Goal: Task Accomplishment & Management: Manage account settings

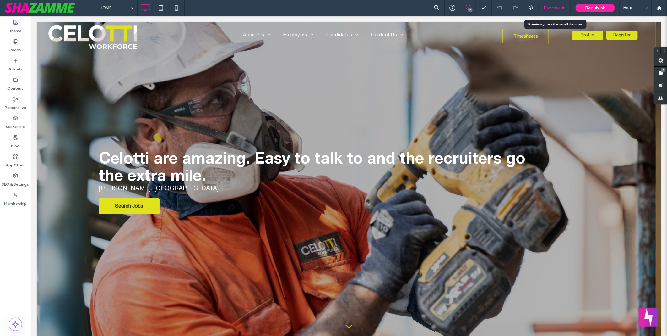
click at [551, 11] on div "Preview" at bounding box center [555, 8] width 32 height 16
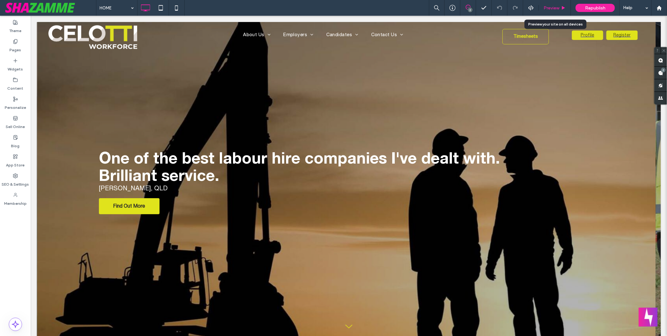
click at [552, 8] on span "Preview" at bounding box center [552, 7] width 16 height 5
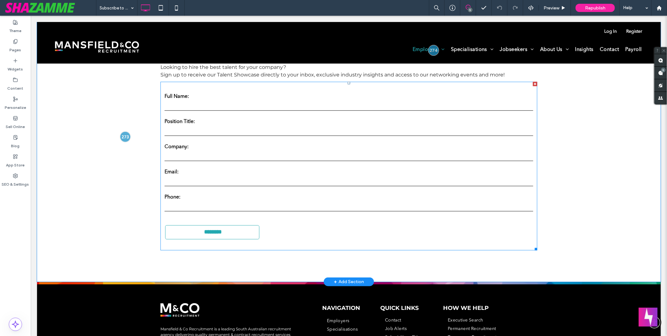
scroll to position [174, 0]
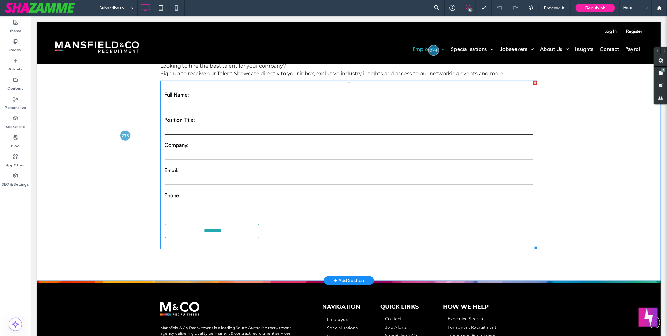
click at [274, 161] on form "Full Name: Position Title: Company: Email: Phone: ********" at bounding box center [348, 164] width 377 height 168
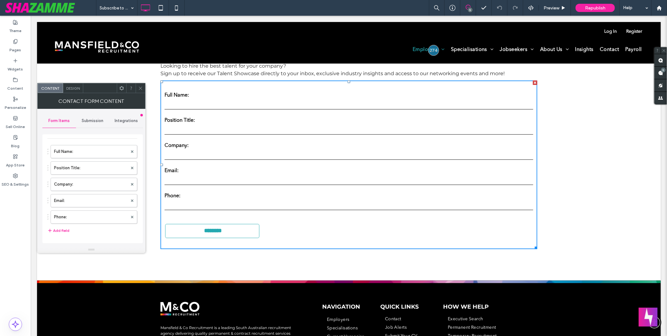
scroll to position [0, 0]
click at [99, 123] on div "Submission" at bounding box center [93, 121] width 34 height 14
click at [83, 151] on label "New submission notification" at bounding box center [93, 150] width 84 height 13
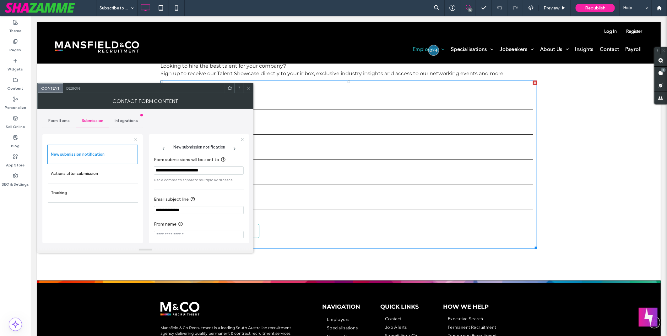
scroll to position [6, 0]
click at [58, 124] on div "Form Items" at bounding box center [59, 121] width 34 height 14
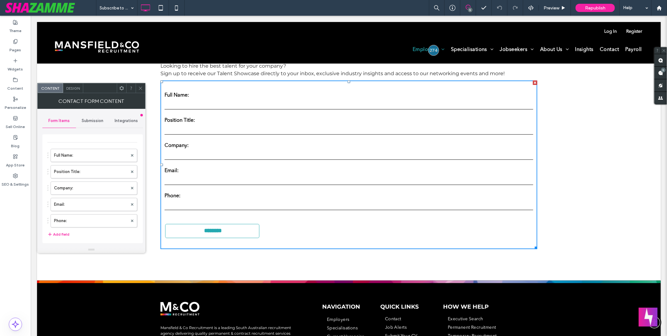
scroll to position [0, 0]
click at [101, 123] on span "Submission" at bounding box center [93, 120] width 22 height 5
click at [84, 158] on div "New submission notification" at bounding box center [93, 149] width 90 height 19
click at [74, 150] on label "New submission notification" at bounding box center [93, 150] width 84 height 13
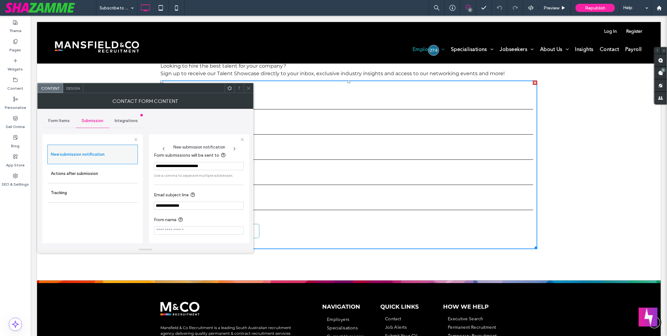
scroll to position [6, 0]
click at [88, 166] on div "Actions after submission" at bounding box center [93, 173] width 90 height 19
click at [96, 175] on label "Actions after submission" at bounding box center [93, 173] width 84 height 13
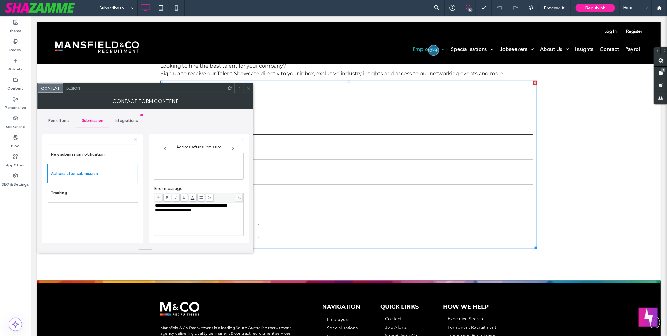
scroll to position [116, 0]
click at [93, 192] on label "Tracking" at bounding box center [93, 192] width 84 height 13
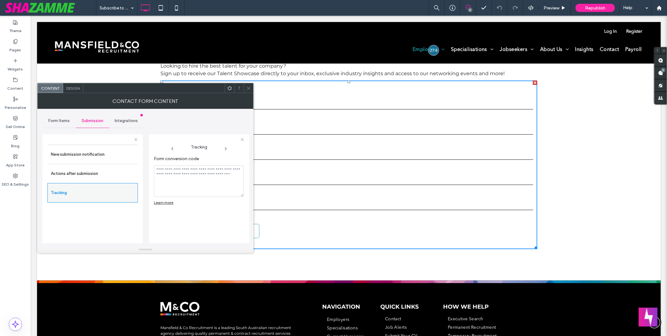
scroll to position [0, 0]
click at [124, 118] on span "Integrations" at bounding box center [126, 120] width 23 height 5
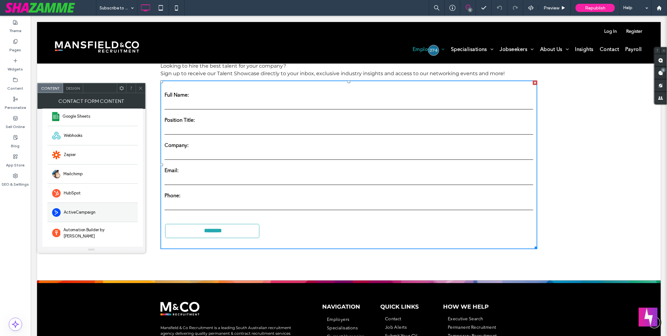
scroll to position [48, 0]
click at [90, 165] on div "Mailchimp" at bounding box center [92, 172] width 90 height 19
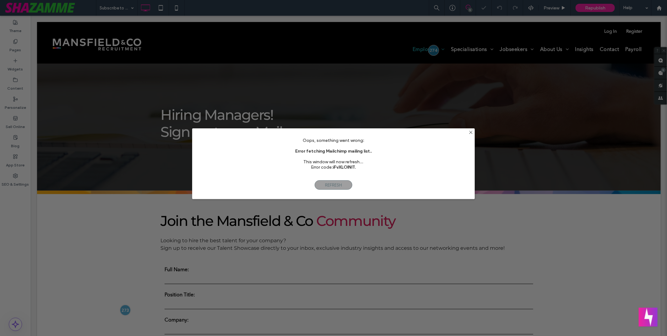
scroll to position [0, 0]
click at [333, 184] on span "Refresh" at bounding box center [334, 184] width 38 height 9
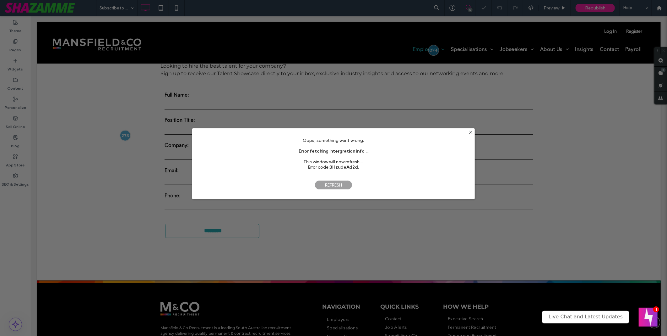
click at [344, 184] on span "Refresh" at bounding box center [334, 184] width 38 height 9
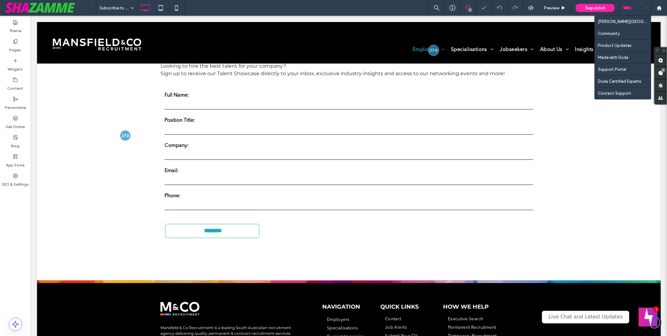
click at [631, 14] on div "Help" at bounding box center [635, 8] width 31 height 16
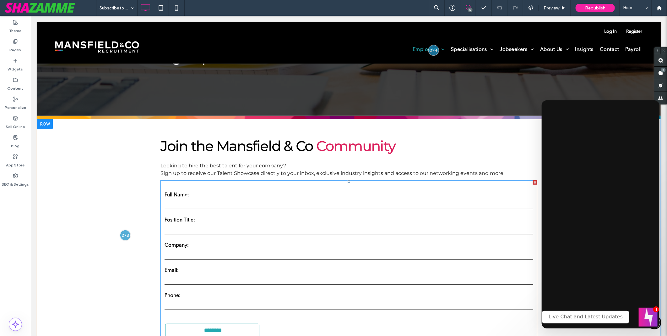
scroll to position [140, 0]
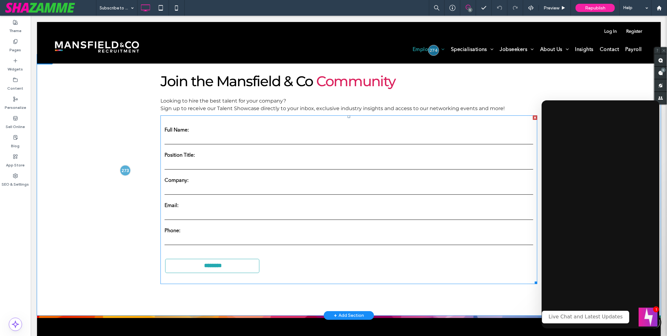
click at [344, 165] on input "text" at bounding box center [348, 164] width 369 height 9
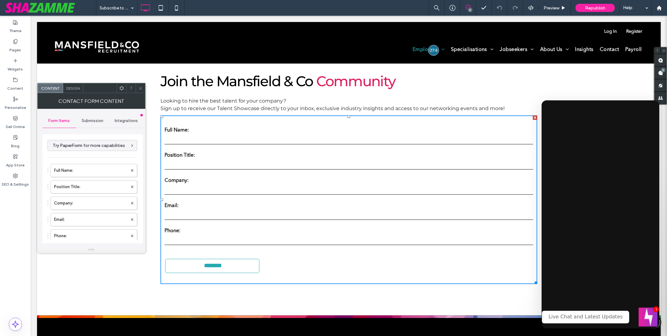
click at [123, 117] on div "Integrations" at bounding box center [126, 121] width 34 height 14
click at [84, 219] on div "Mailchimp" at bounding box center [92, 221] width 90 height 19
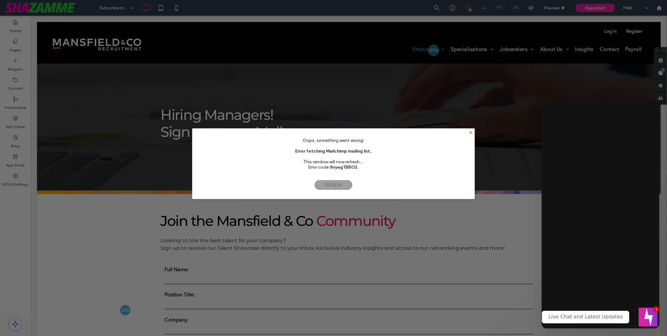
scroll to position [0, 0]
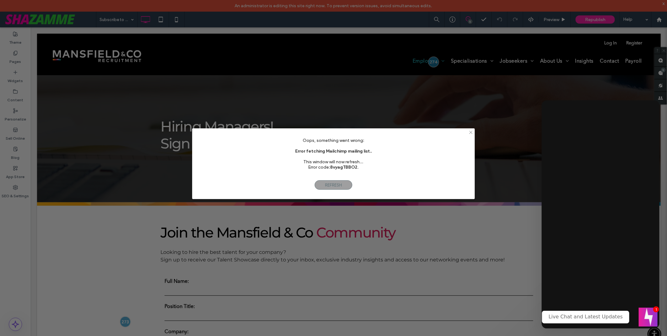
click at [472, 132] on icon at bounding box center [471, 132] width 5 height 5
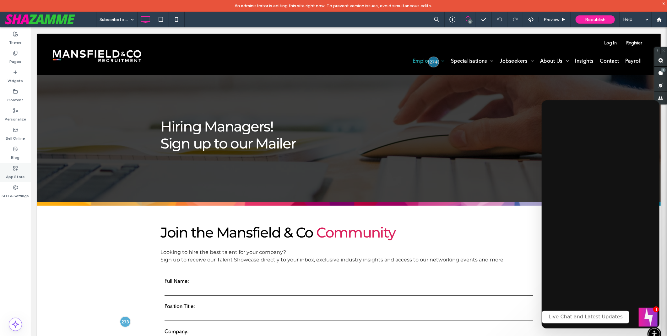
click at [21, 173] on label "App Store" at bounding box center [15, 175] width 19 height 9
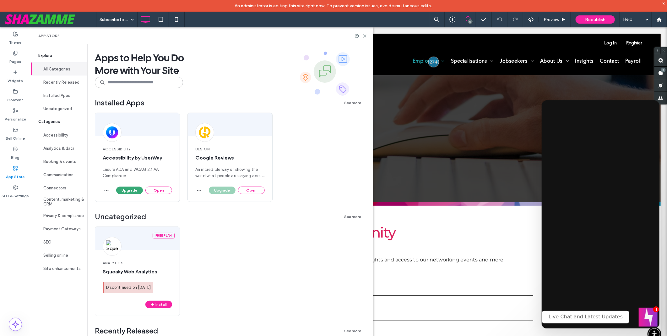
click at [128, 78] on input at bounding box center [139, 82] width 88 height 11
type input "*********"
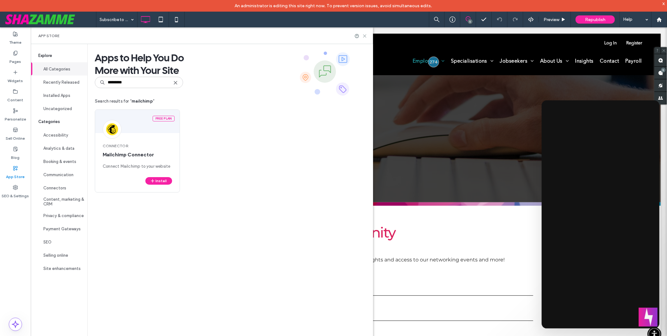
drag, startPoint x: 367, startPoint y: 38, endPoint x: 408, endPoint y: 109, distance: 82.9
click at [367, 38] on icon at bounding box center [365, 36] width 5 height 5
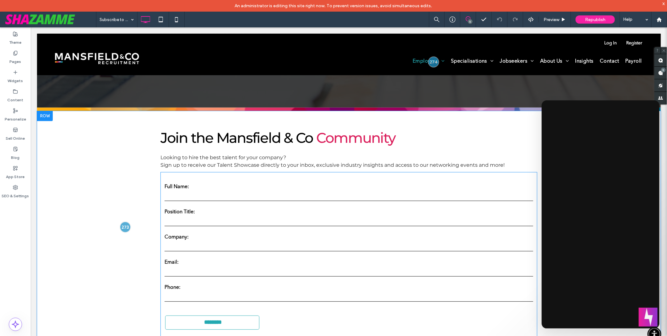
scroll to position [105, 0]
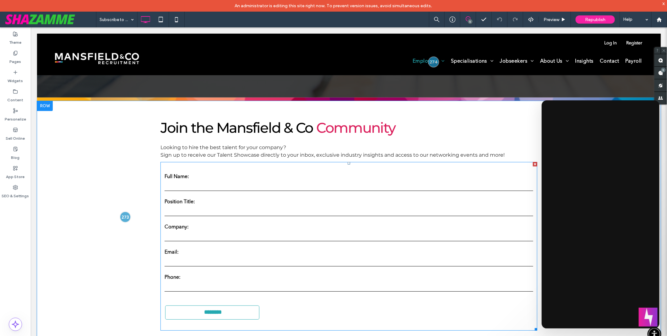
click at [432, 201] on label "Position Title:" at bounding box center [348, 202] width 369 height 8
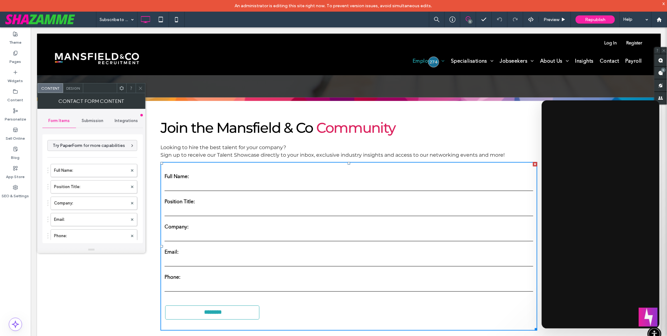
click at [134, 118] on span "Integrations" at bounding box center [126, 120] width 23 height 5
click at [139, 87] on icon at bounding box center [140, 88] width 5 height 5
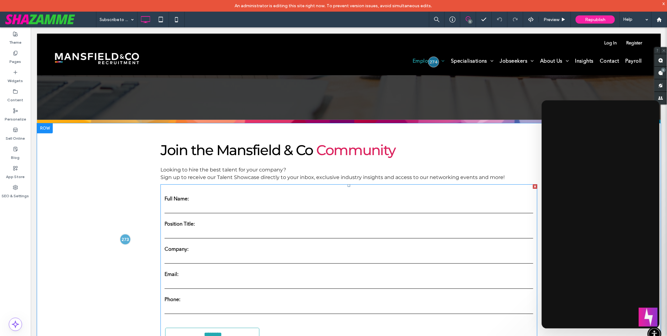
scroll to position [140, 0]
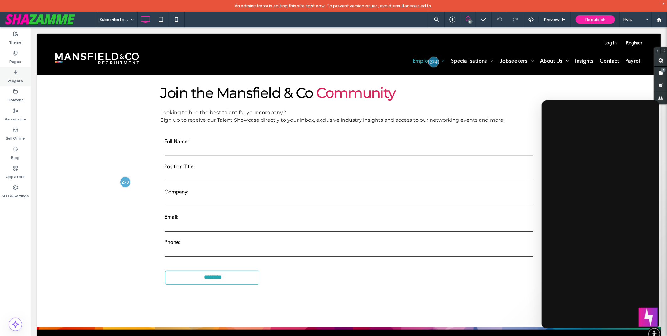
click at [25, 77] on div "Widgets" at bounding box center [15, 76] width 31 height 19
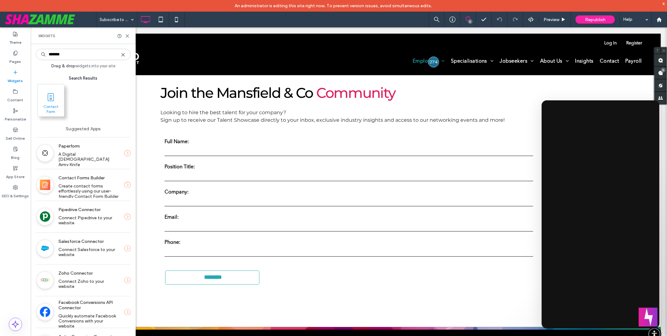
type input "*******"
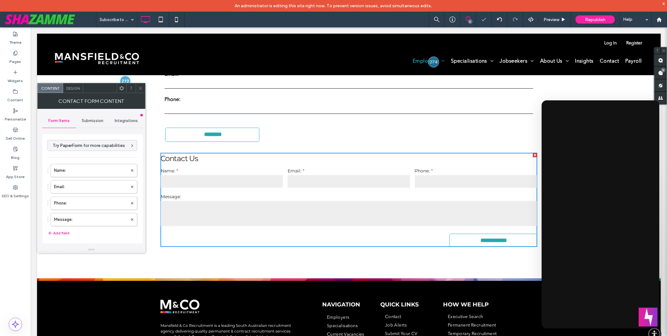
scroll to position [288, 0]
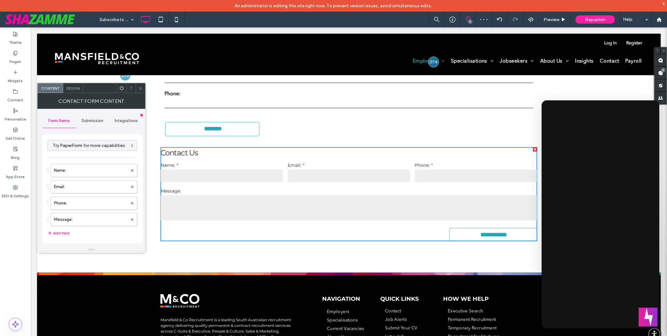
click at [126, 120] on span "Integrations" at bounding box center [126, 120] width 23 height 5
click at [105, 233] on div "MailChimp" at bounding box center [92, 240] width 90 height 19
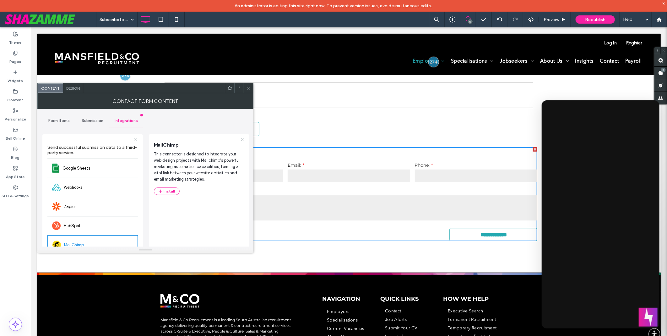
click at [250, 90] on icon at bounding box center [248, 88] width 5 height 5
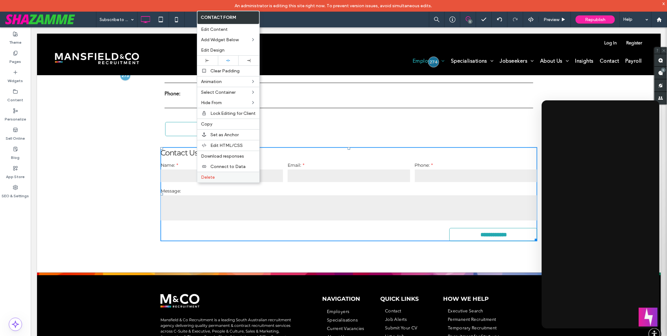
click at [235, 174] on label "Delete" at bounding box center [228, 176] width 55 height 5
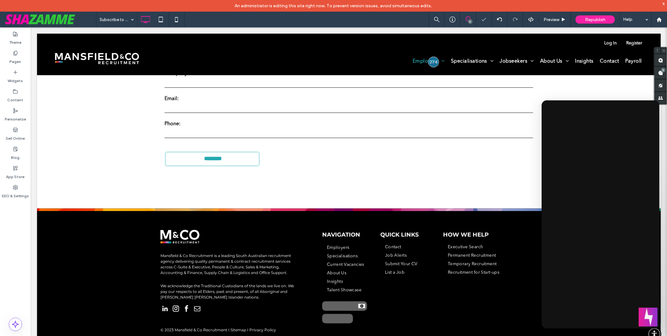
scroll to position [257, 0]
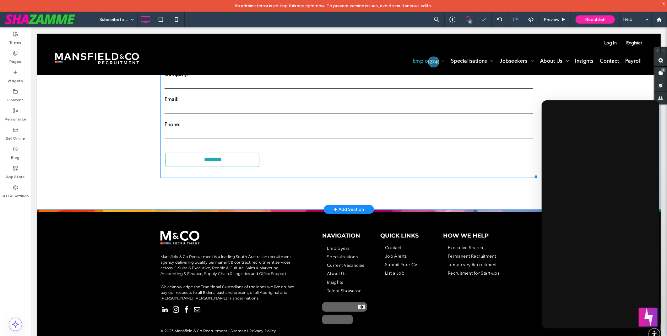
click at [284, 112] on input "email" at bounding box center [348, 108] width 369 height 9
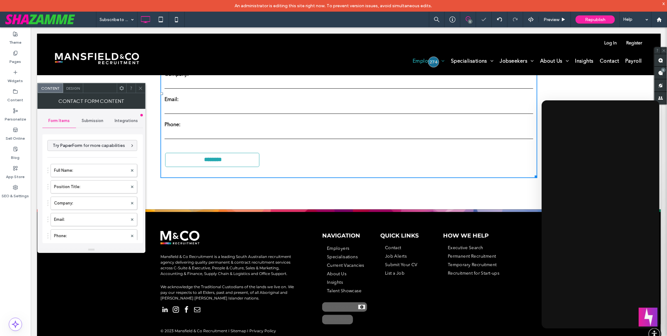
click at [135, 119] on span "Integrations" at bounding box center [126, 120] width 23 height 5
click at [92, 225] on div "Mailchimp" at bounding box center [92, 221] width 90 height 19
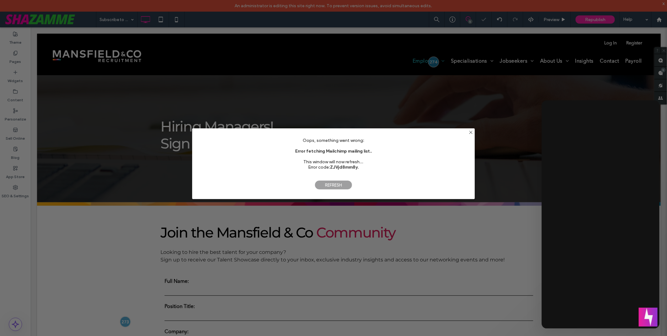
scroll to position [0, 0]
click at [344, 185] on span "Refresh" at bounding box center [334, 184] width 38 height 9
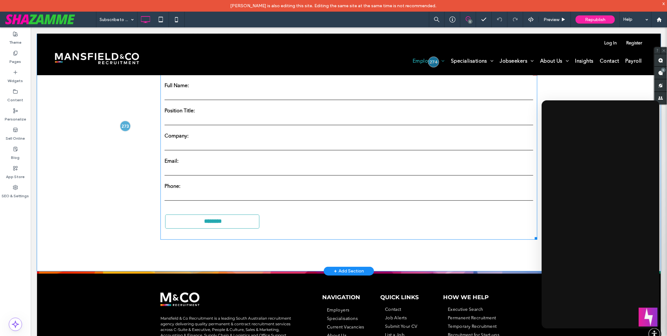
scroll to position [238, 0]
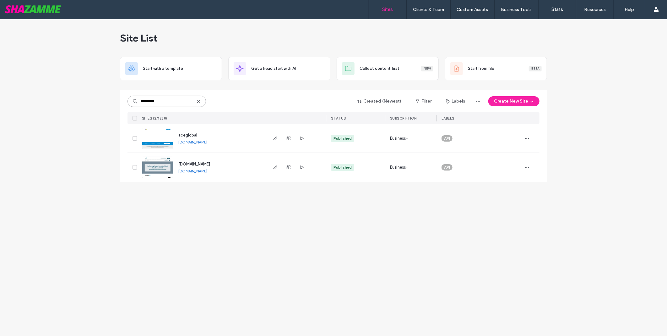
click at [178, 101] on input "*********" at bounding box center [167, 101] width 79 height 11
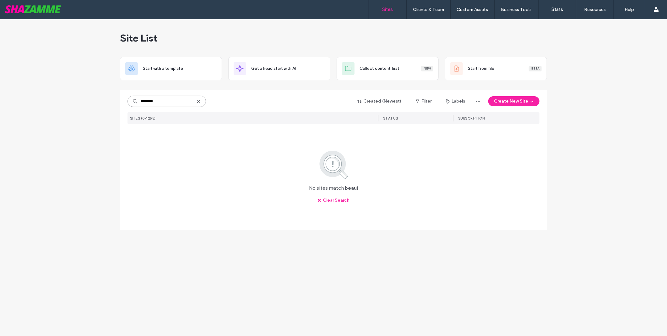
type input "********"
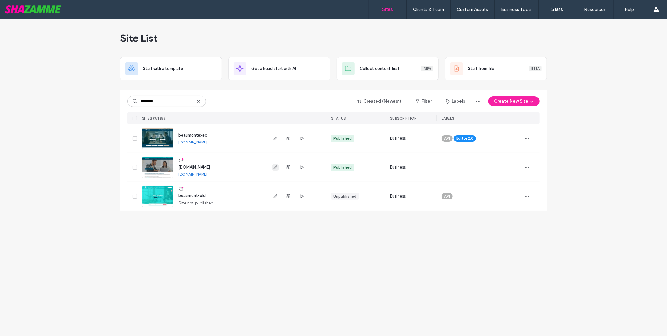
click at [277, 165] on icon "button" at bounding box center [275, 167] width 5 height 5
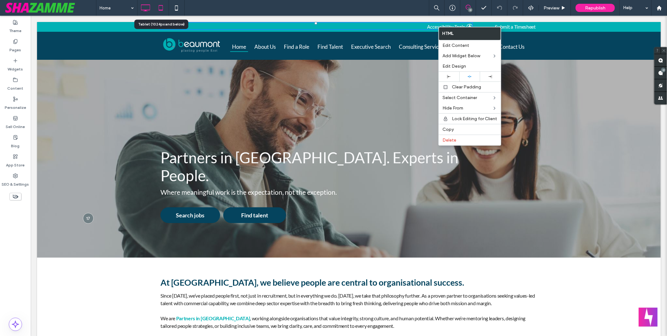
click at [156, 9] on icon at bounding box center [161, 8] width 13 height 13
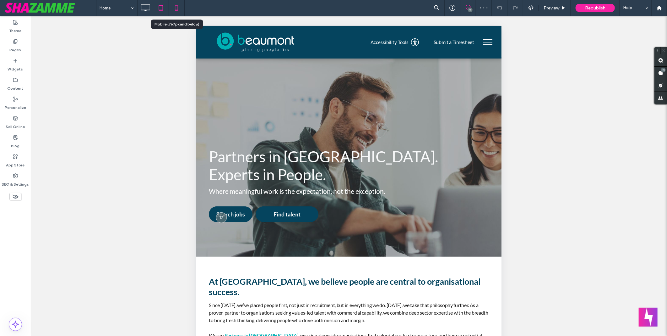
click at [177, 5] on icon at bounding box center [176, 8] width 13 height 13
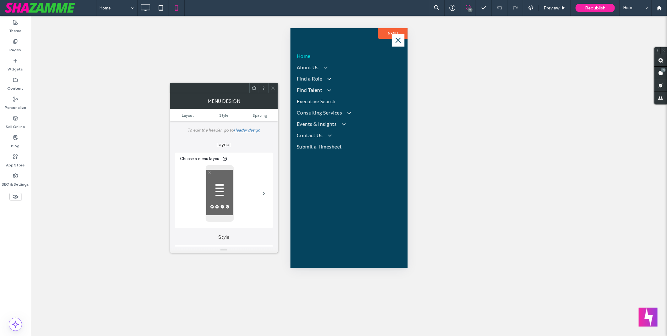
click at [271, 89] on use at bounding box center [272, 87] width 3 height 3
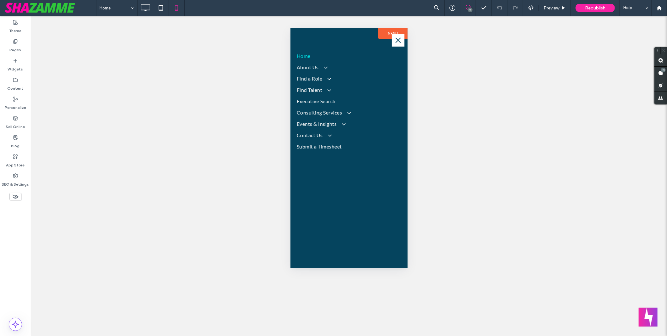
click at [398, 41] on button "menu" at bounding box center [398, 40] width 13 height 13
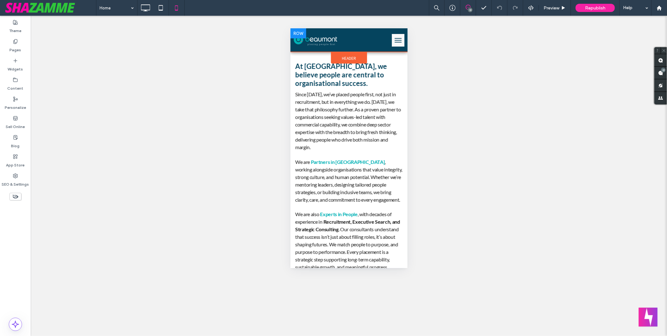
click at [367, 38] on div at bounding box center [383, 39] width 49 height 17
click at [395, 38] on span "menu" at bounding box center [398, 38] width 7 height 1
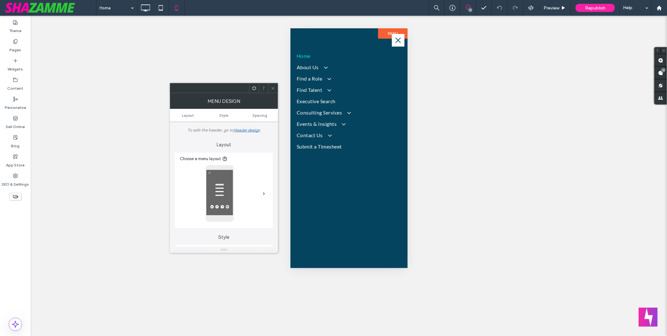
click at [273, 87] on use at bounding box center [272, 87] width 3 height 3
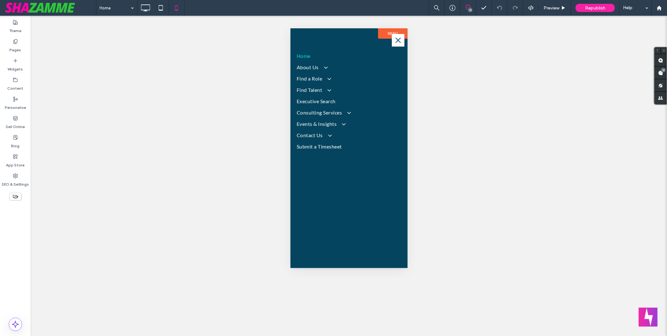
click at [401, 41] on button "menu" at bounding box center [398, 40] width 13 height 13
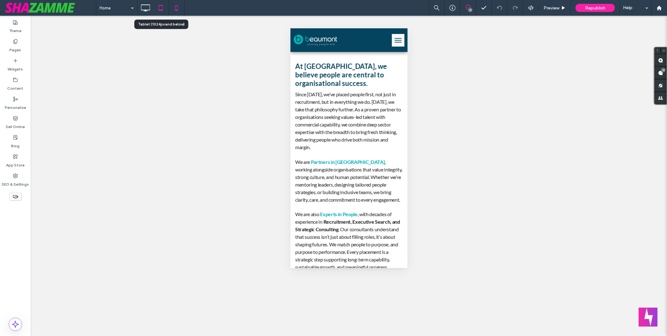
click at [161, 14] on icon at bounding box center [161, 8] width 13 height 13
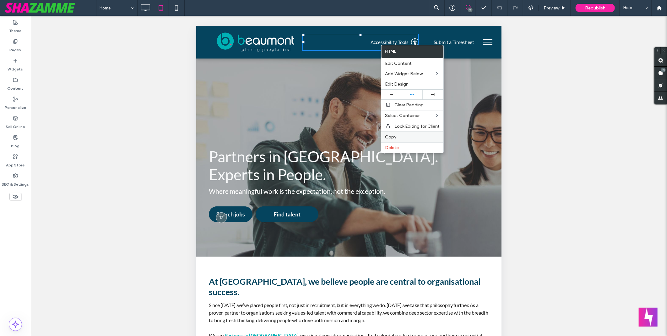
click at [411, 135] on label "Copy" at bounding box center [412, 136] width 55 height 5
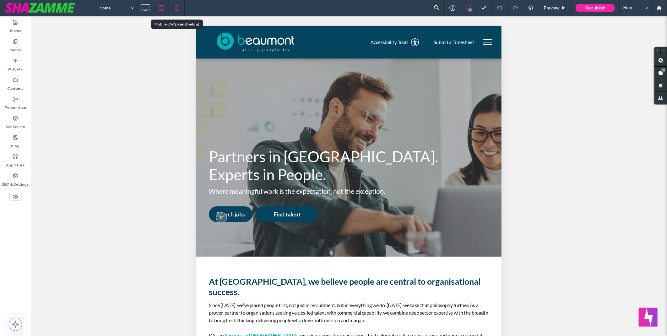
click at [176, 12] on icon at bounding box center [176, 8] width 13 height 13
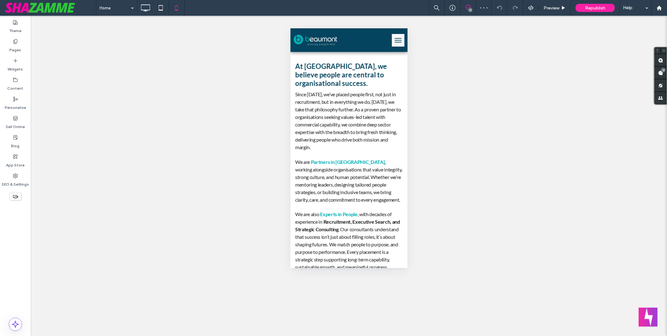
click at [392, 43] on button "menu" at bounding box center [398, 40] width 13 height 13
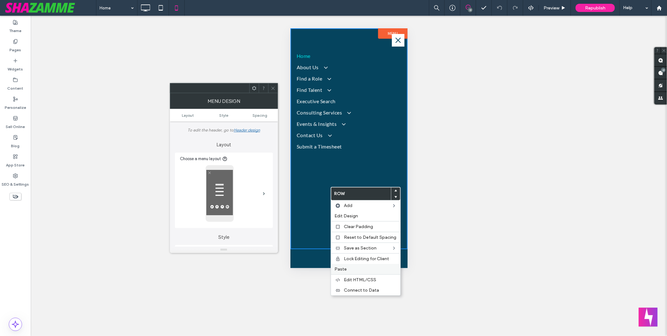
click at [363, 268] on label "Paste" at bounding box center [366, 268] width 62 height 5
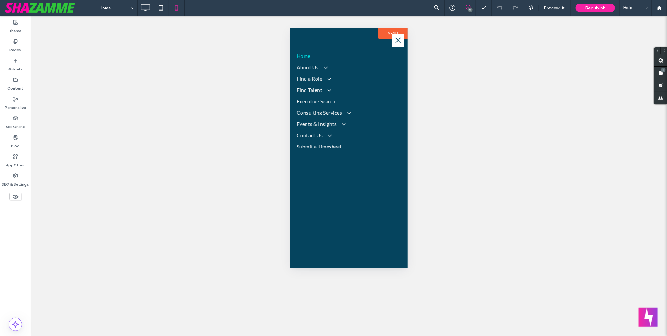
click at [399, 41] on button "menu" at bounding box center [398, 40] width 13 height 13
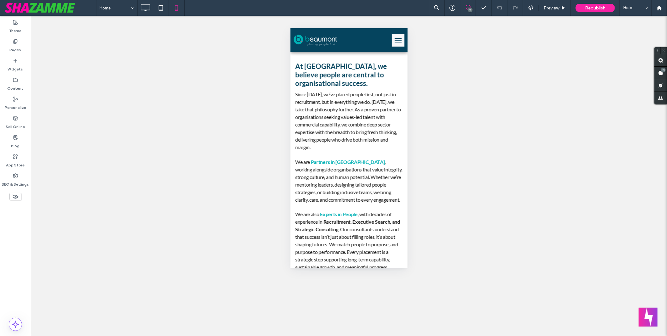
click at [392, 40] on button "menu" at bounding box center [398, 40] width 13 height 13
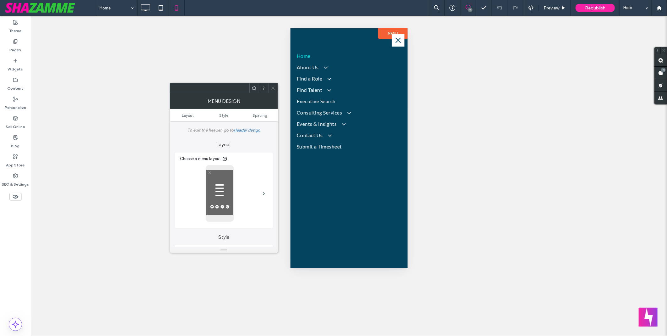
click at [273, 87] on icon at bounding box center [273, 88] width 5 height 5
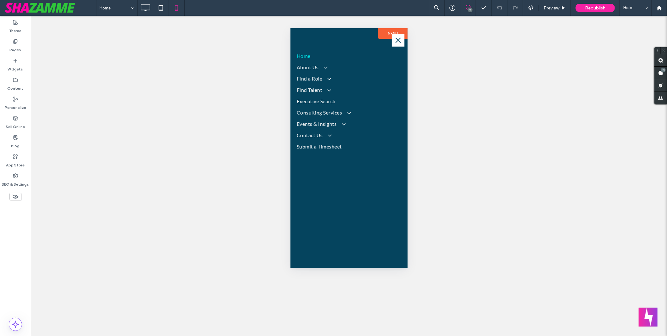
click at [14, 198] on use at bounding box center [16, 197] width 6 height 4
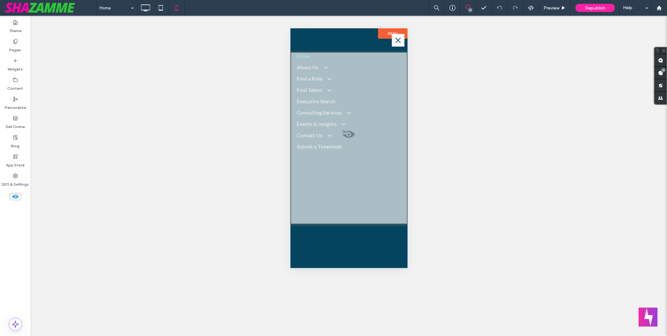
click at [14, 196] on use at bounding box center [15, 197] width 6 height 4
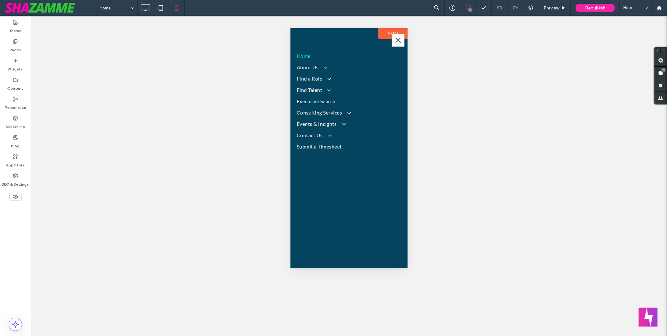
click at [14, 196] on use at bounding box center [16, 197] width 6 height 4
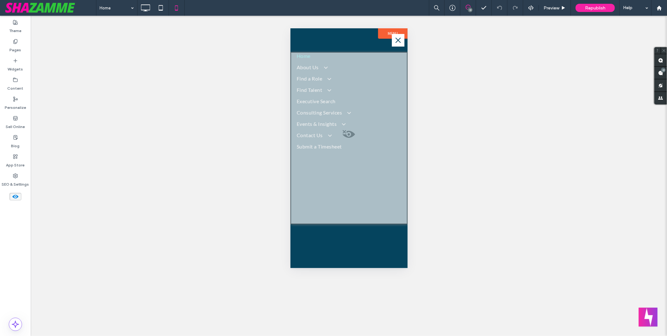
click at [16, 197] on use at bounding box center [15, 197] width 6 height 4
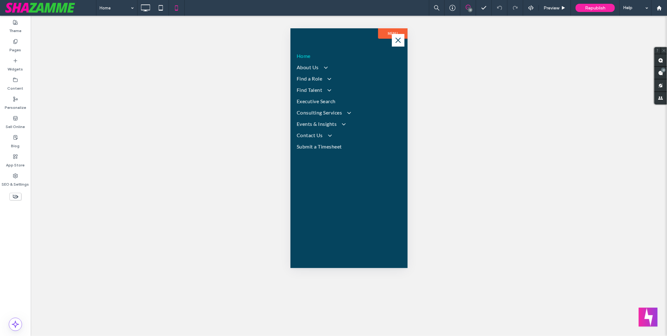
click at [403, 40] on button "menu" at bounding box center [398, 40] width 13 height 13
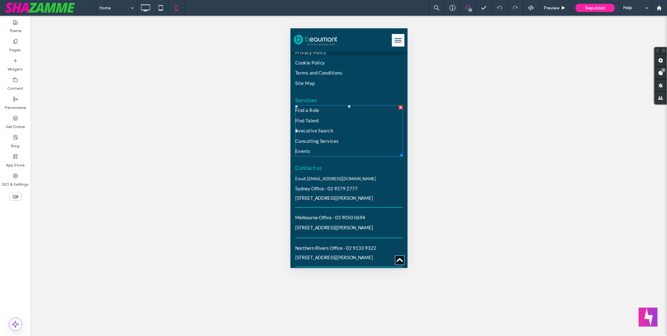
scroll to position [4065, 0]
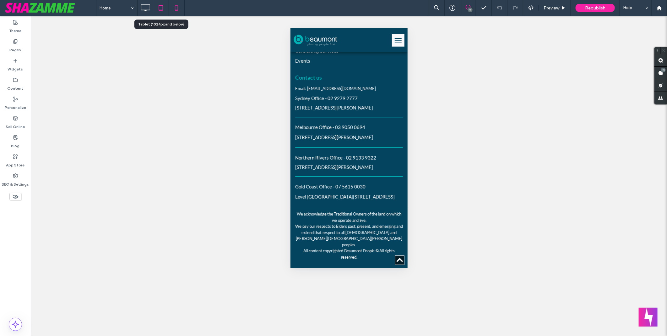
click at [160, 12] on icon at bounding box center [161, 8] width 13 height 13
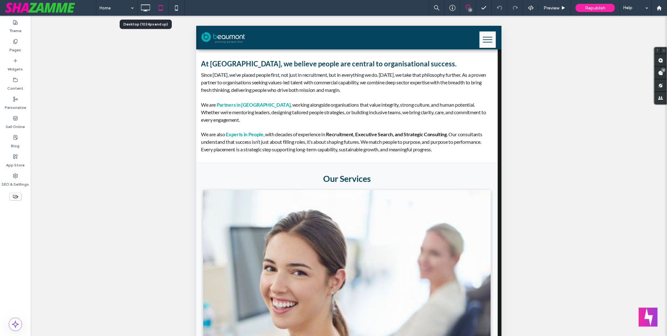
click at [144, 6] on icon at bounding box center [145, 8] width 13 height 13
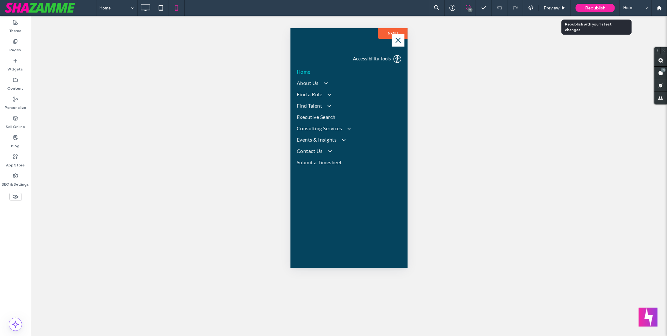
click at [589, 11] on div "Republish" at bounding box center [595, 8] width 39 height 8
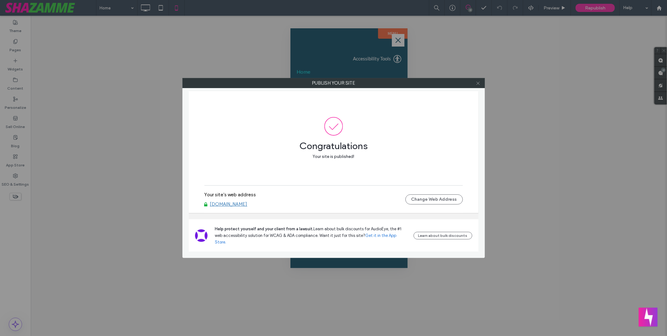
click at [476, 86] on span at bounding box center [478, 82] width 5 height 9
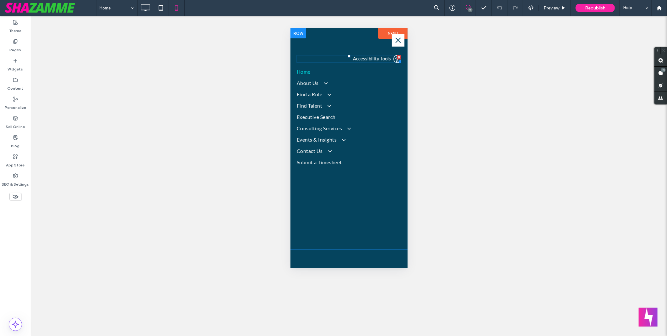
click at [364, 59] on span at bounding box center [349, 59] width 105 height 8
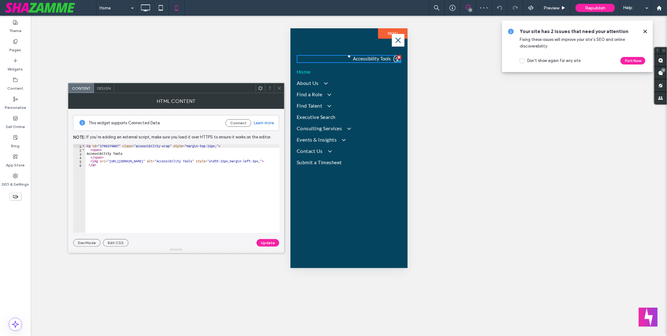
click at [276, 87] on div at bounding box center [279, 87] width 9 height 9
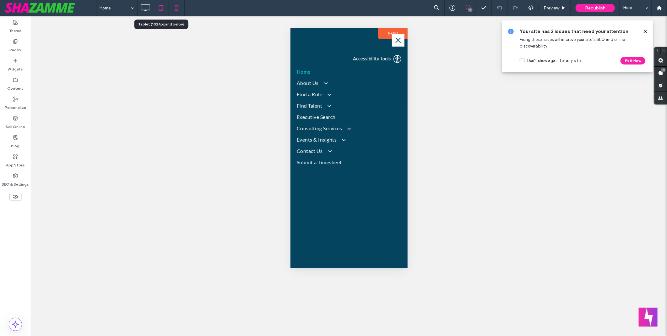
click at [166, 11] on icon at bounding box center [161, 8] width 13 height 13
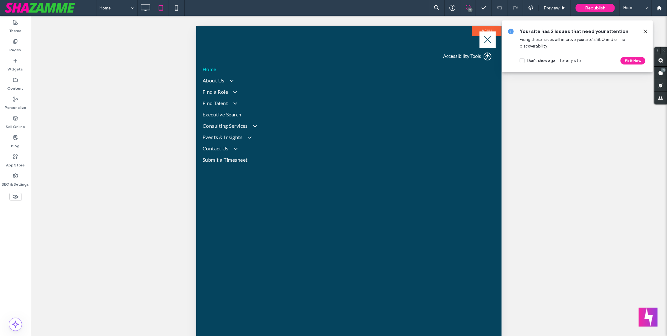
click at [645, 30] on icon at bounding box center [645, 31] width 5 height 5
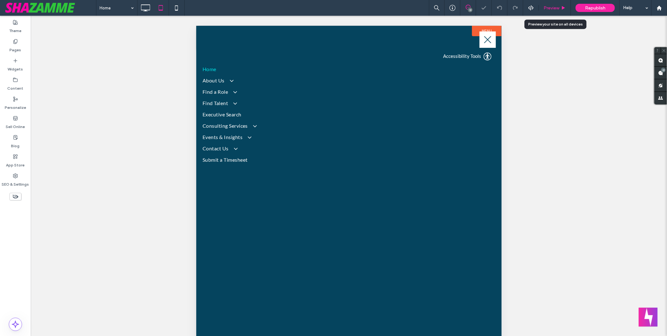
click at [554, 8] on span "Preview" at bounding box center [552, 7] width 16 height 5
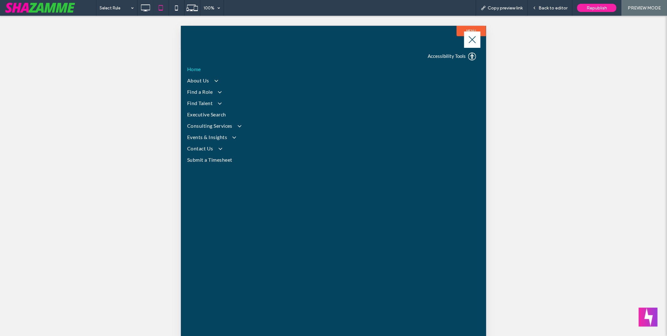
scroll to position [10, 0]
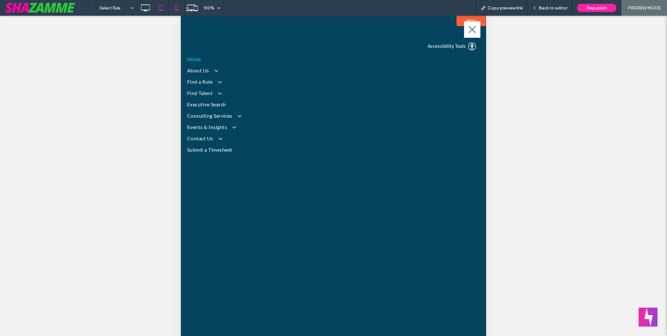
click at [174, 9] on icon at bounding box center [176, 8] width 13 height 13
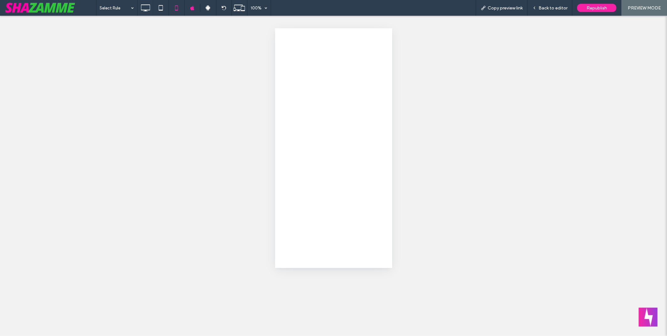
scroll to position [0, 0]
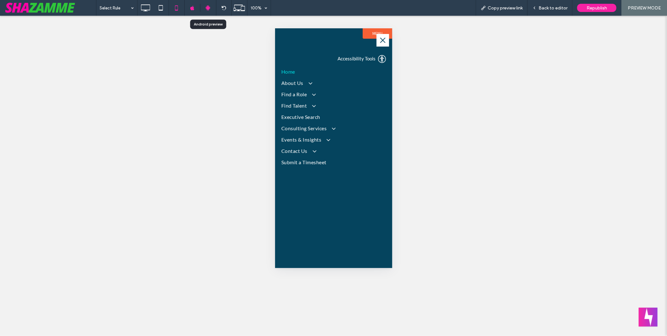
click at [210, 8] on icon at bounding box center [209, 8] width 6 height 6
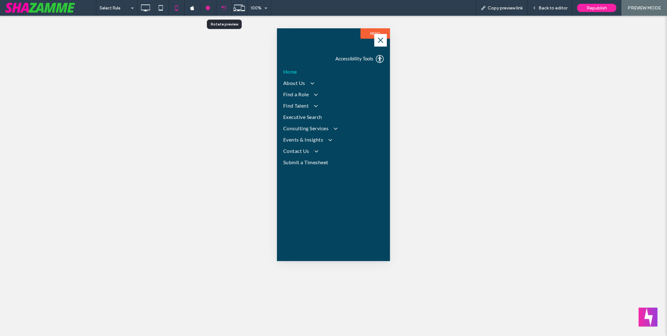
click at [220, 10] on div at bounding box center [223, 8] width 15 height 5
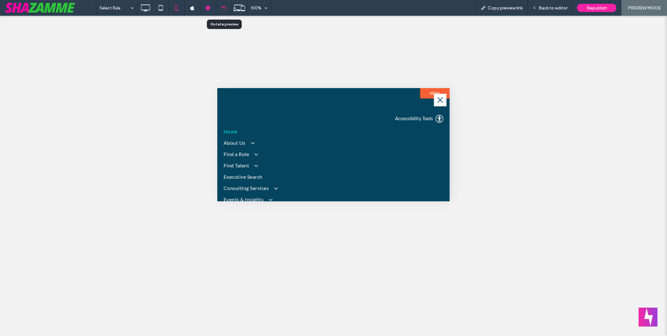
click at [226, 8] on icon at bounding box center [224, 8] width 5 height 5
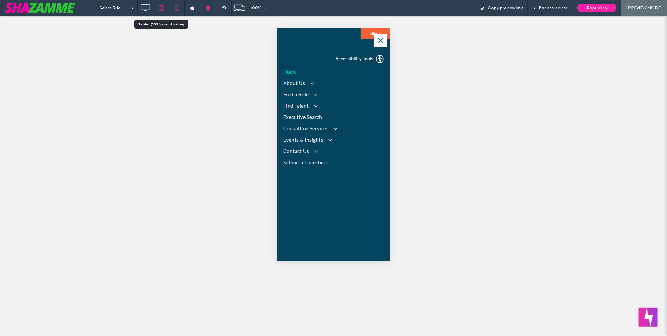
click at [156, 4] on icon at bounding box center [161, 8] width 13 height 13
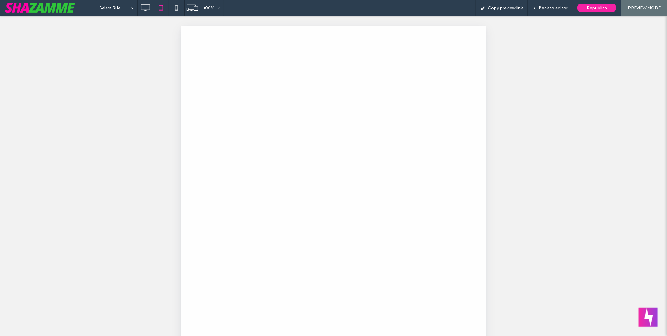
click at [146, 7] on div at bounding box center [333, 168] width 667 height 336
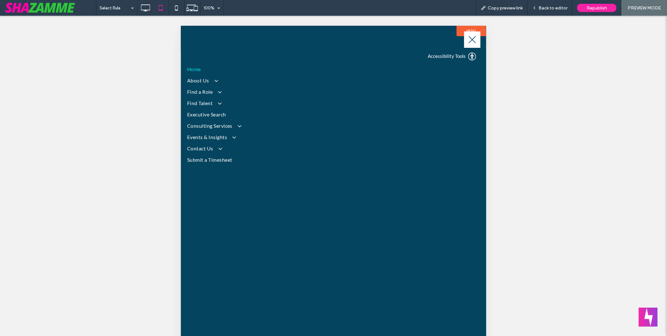
click at [146, 7] on icon at bounding box center [145, 8] width 13 height 13
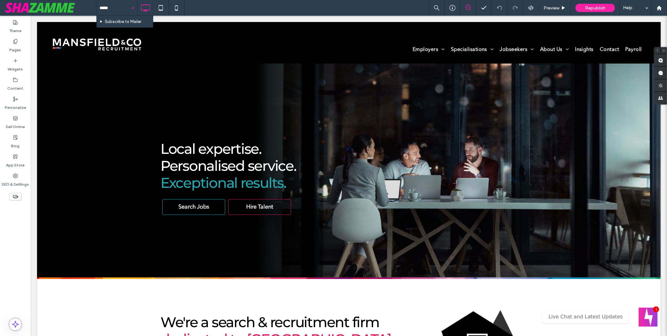
type input "******"
